Goal: Download file/media

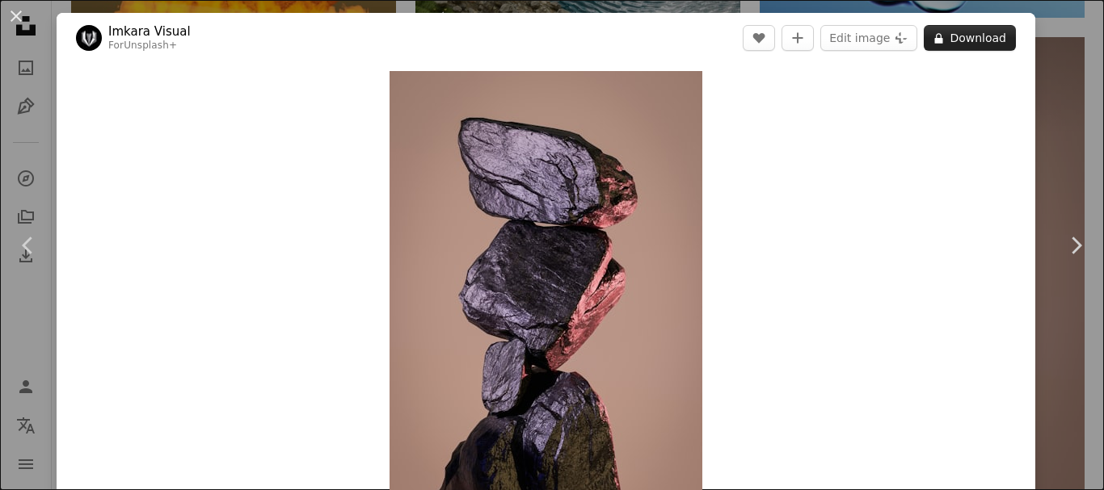
scroll to position [566, 0]
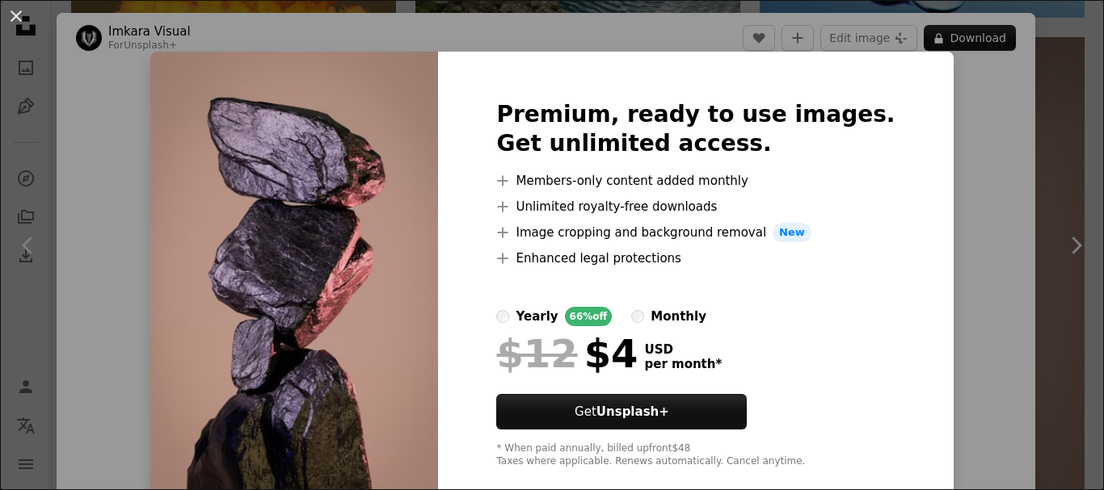
click at [159, 104] on div "An X shape Premium, ready to use images. Get unlimited access. A plus sign Memb…" at bounding box center [552, 245] width 1104 height 490
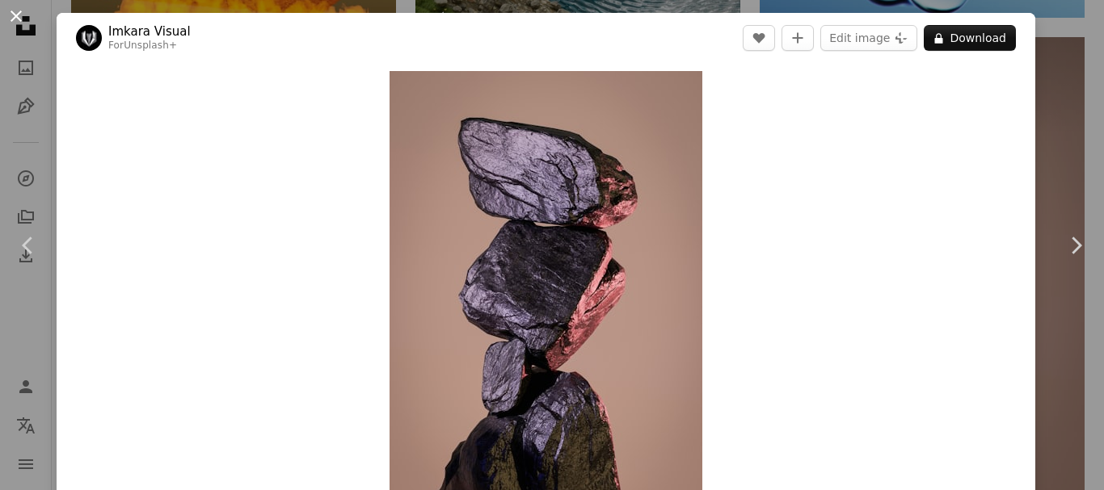
click at [15, 19] on button "An X shape" at bounding box center [15, 15] width 19 height 19
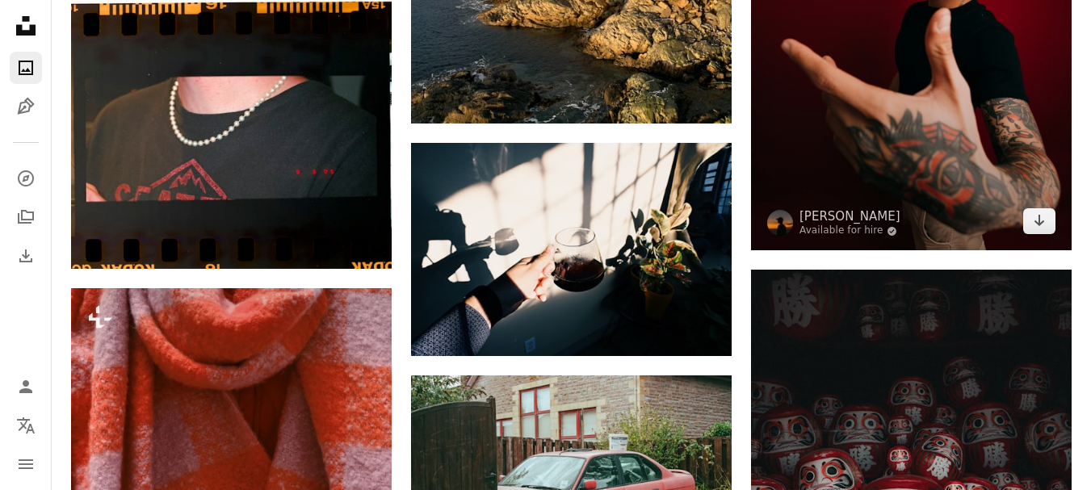
scroll to position [8644, 0]
